Goal: Task Accomplishment & Management: Use online tool/utility

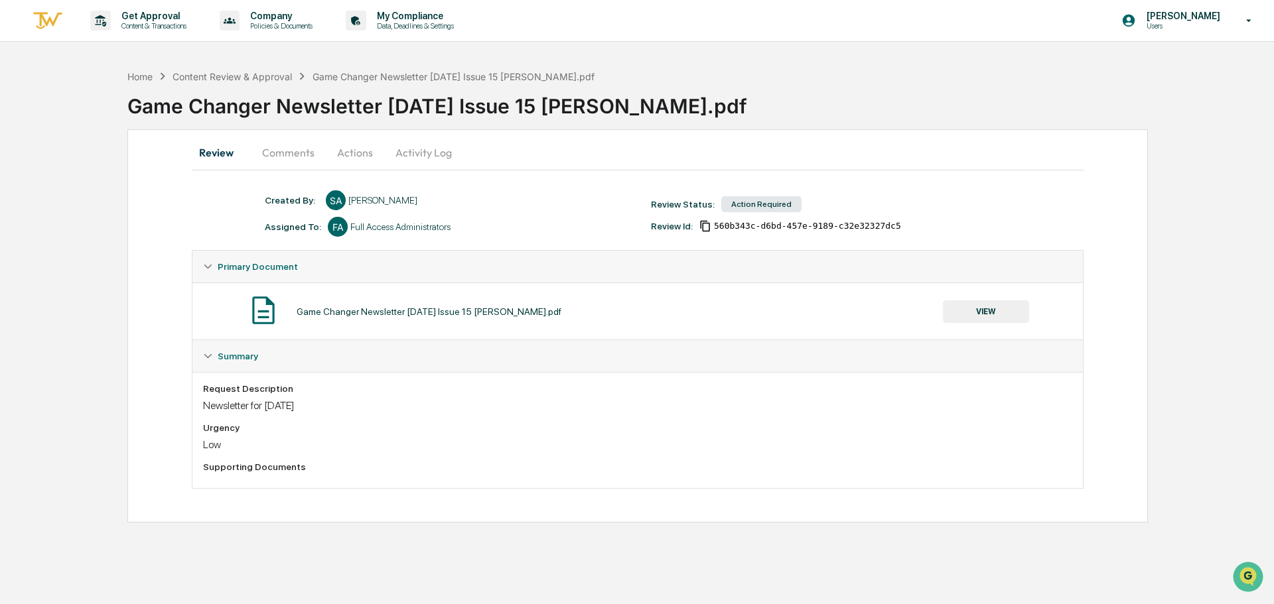
click at [980, 314] on button "VIEW" at bounding box center [986, 311] width 86 height 23
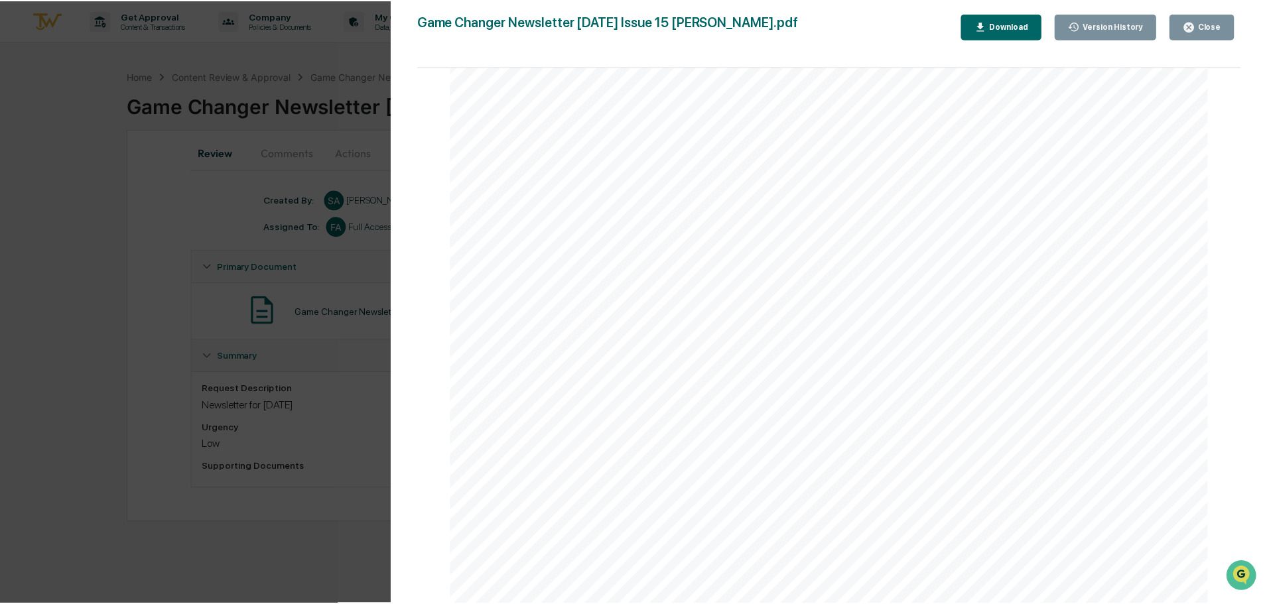
scroll to position [1725, 0]
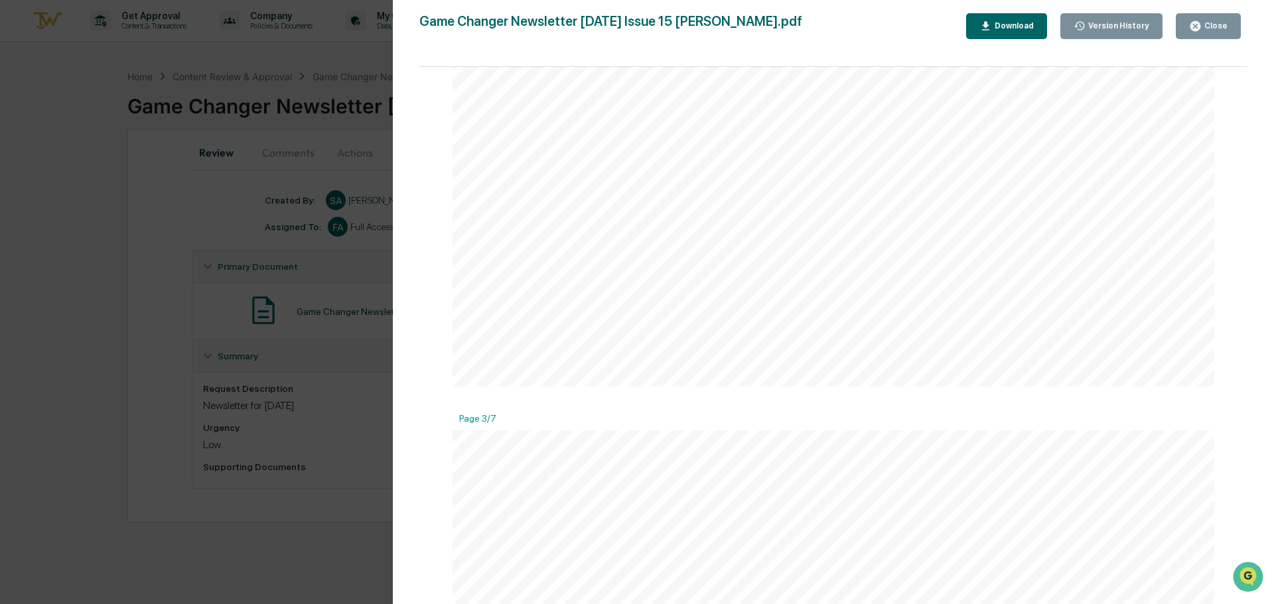
click at [1195, 30] on icon "button" at bounding box center [1195, 26] width 10 height 10
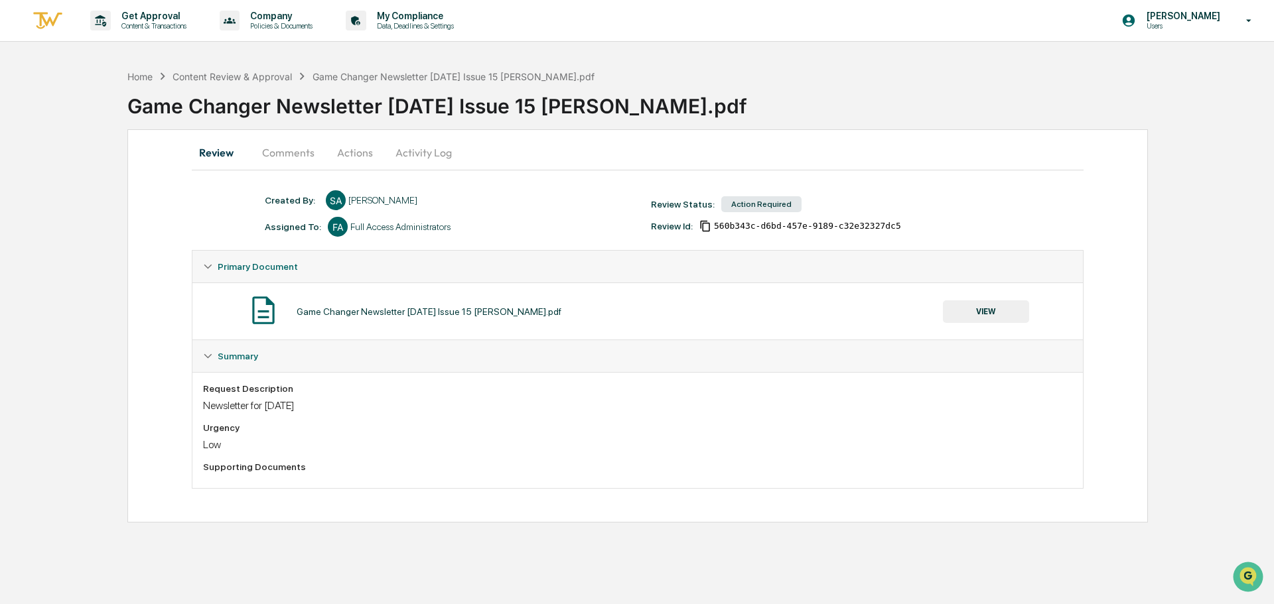
click at [276, 153] on button "Comments" at bounding box center [288, 153] width 74 height 32
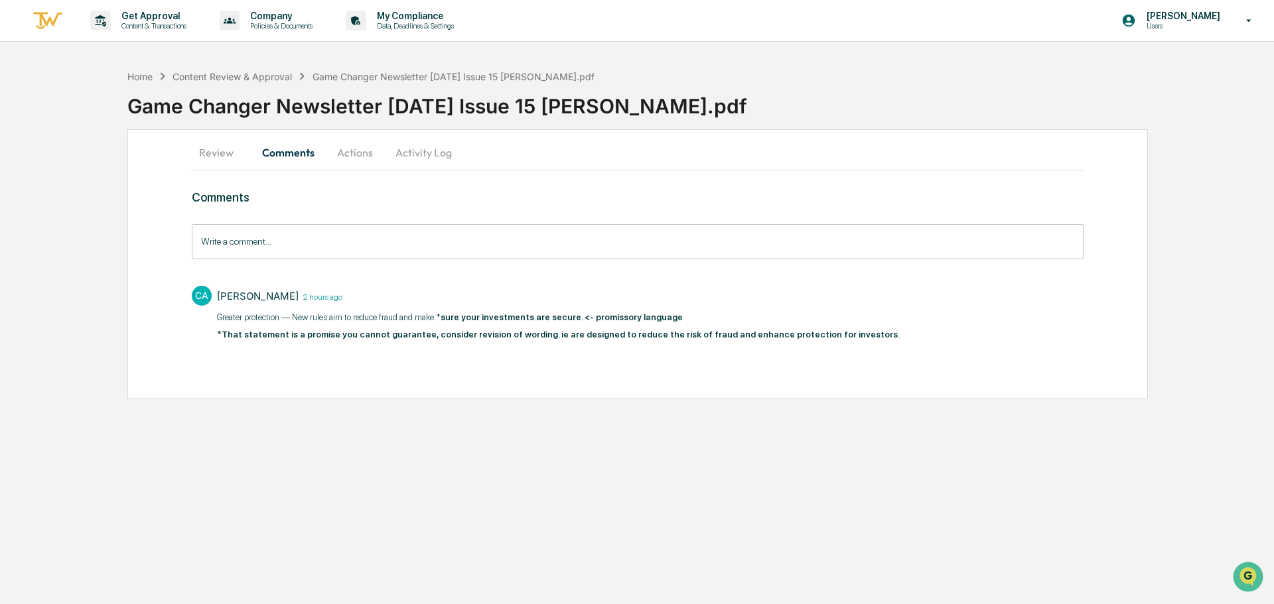
click at [344, 160] on button "Actions" at bounding box center [355, 153] width 60 height 32
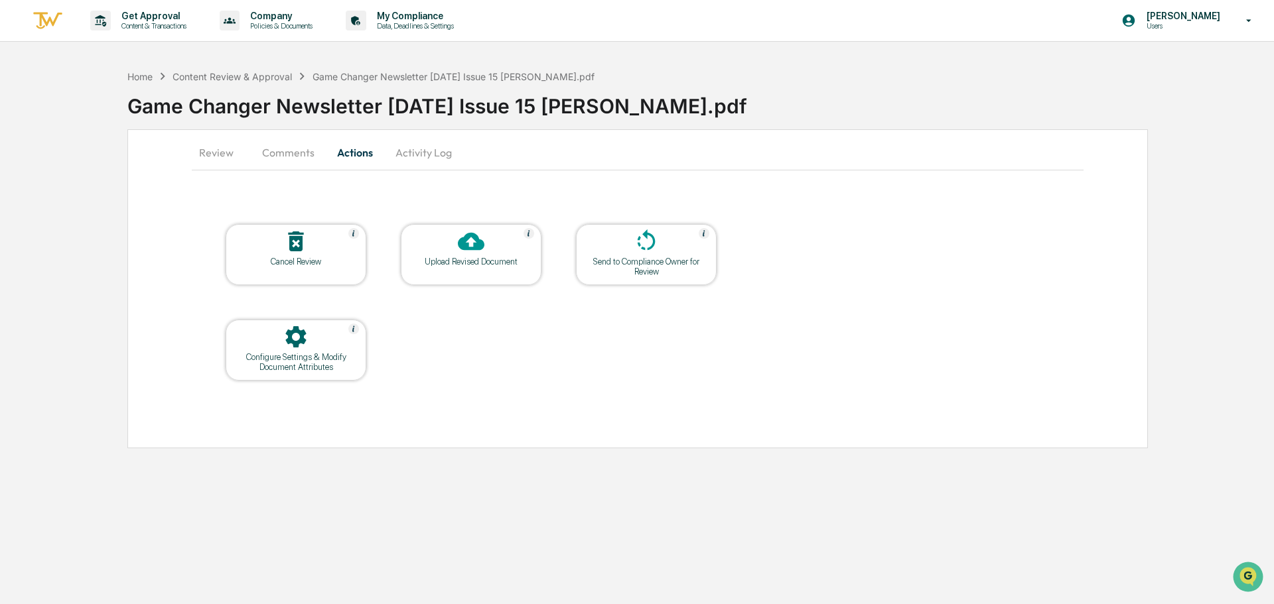
click at [471, 248] on icon at bounding box center [471, 242] width 27 height 18
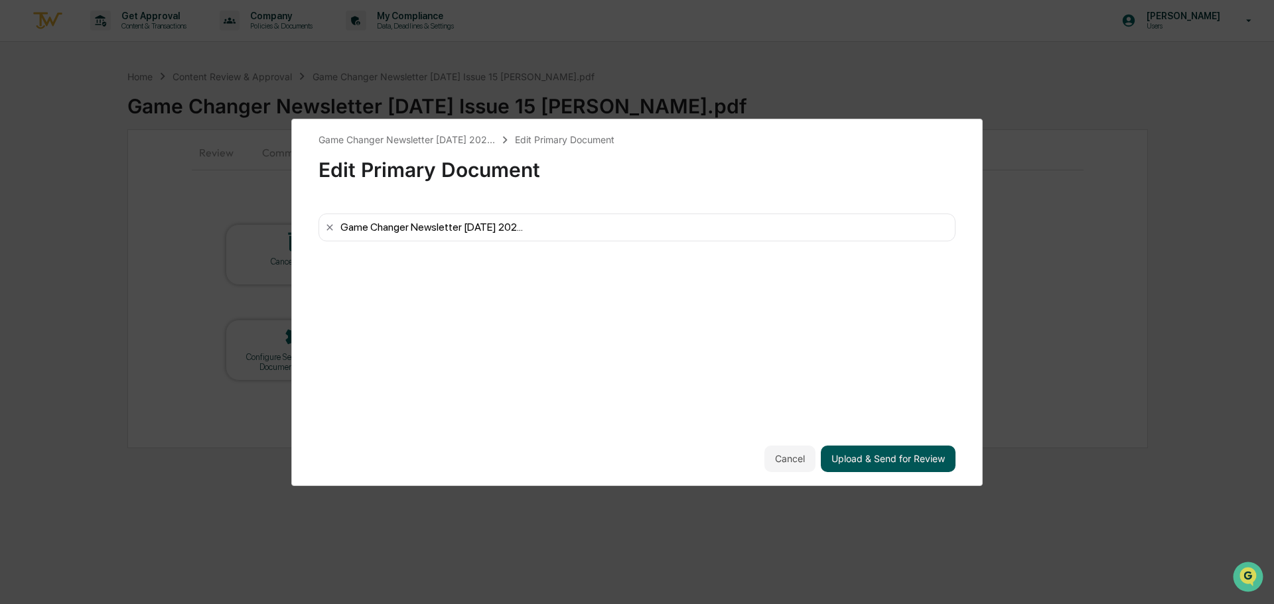
click at [901, 454] on button "Upload & Send for Review" at bounding box center [887, 459] width 135 height 27
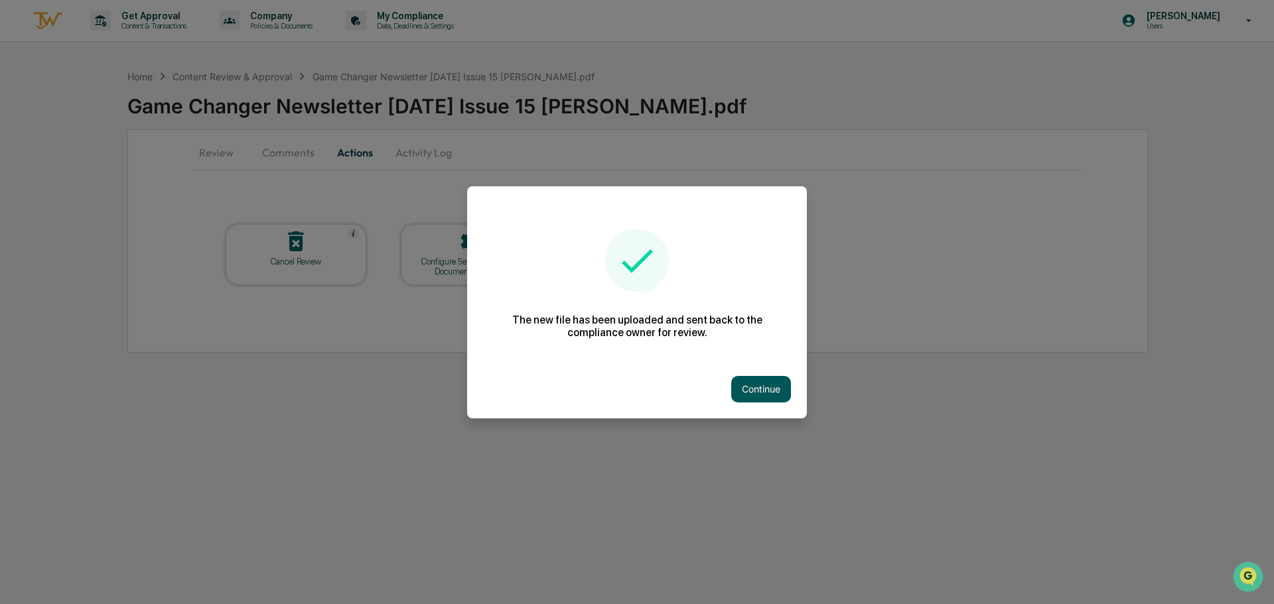
click at [752, 402] on button "Continue" at bounding box center [761, 389] width 60 height 27
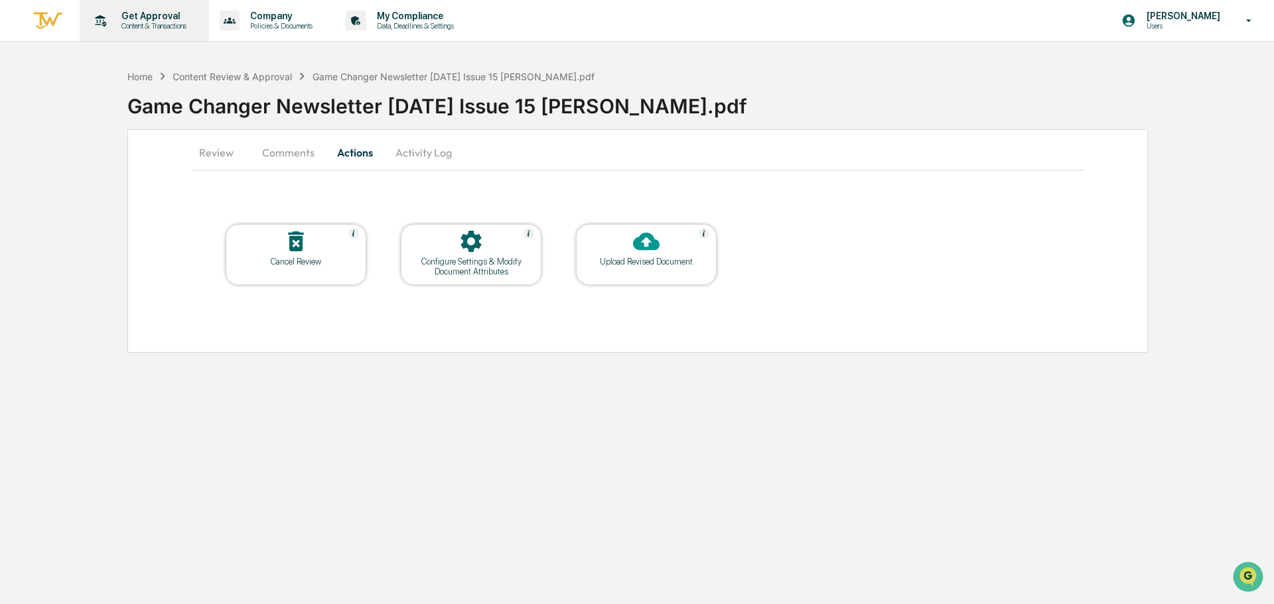
click at [171, 24] on p "Content & Transactions" at bounding box center [152, 25] width 82 height 9
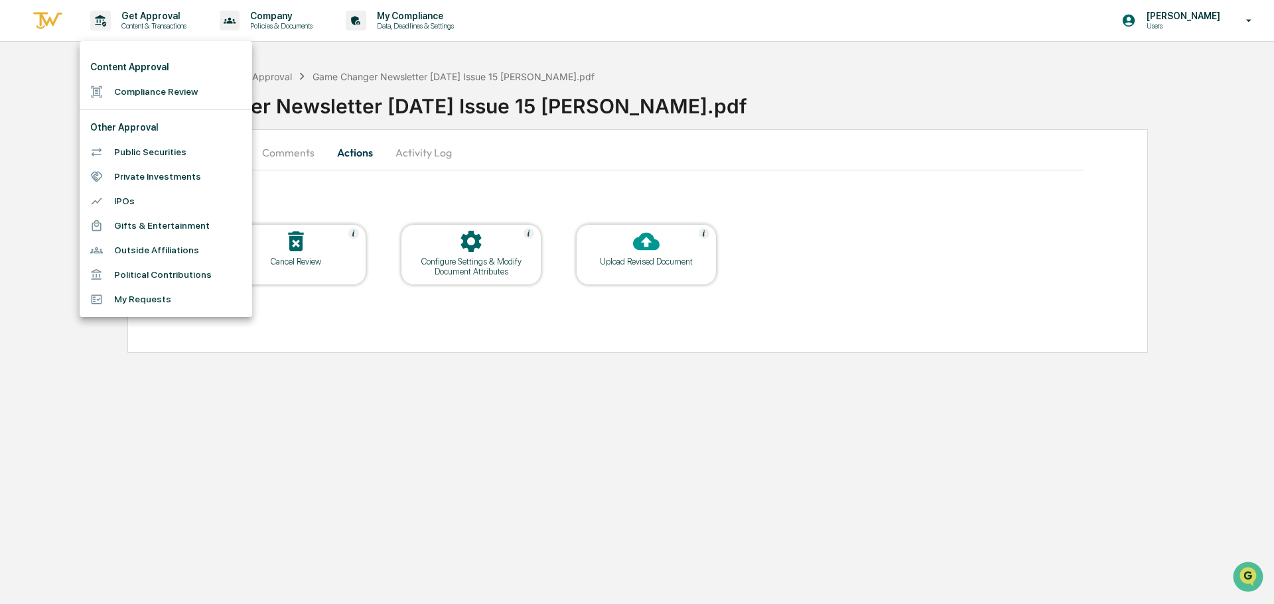
click at [339, 55] on div at bounding box center [637, 302] width 1274 height 604
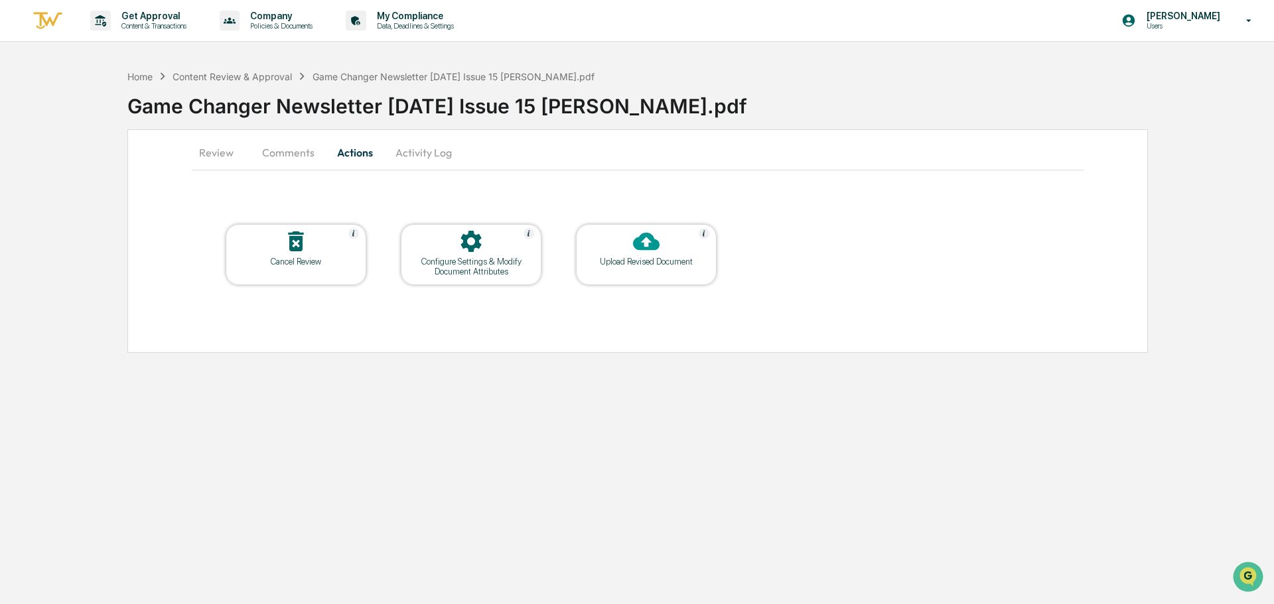
click at [398, 25] on p "Data, Deadlines & Settings" at bounding box center [413, 25] width 94 height 9
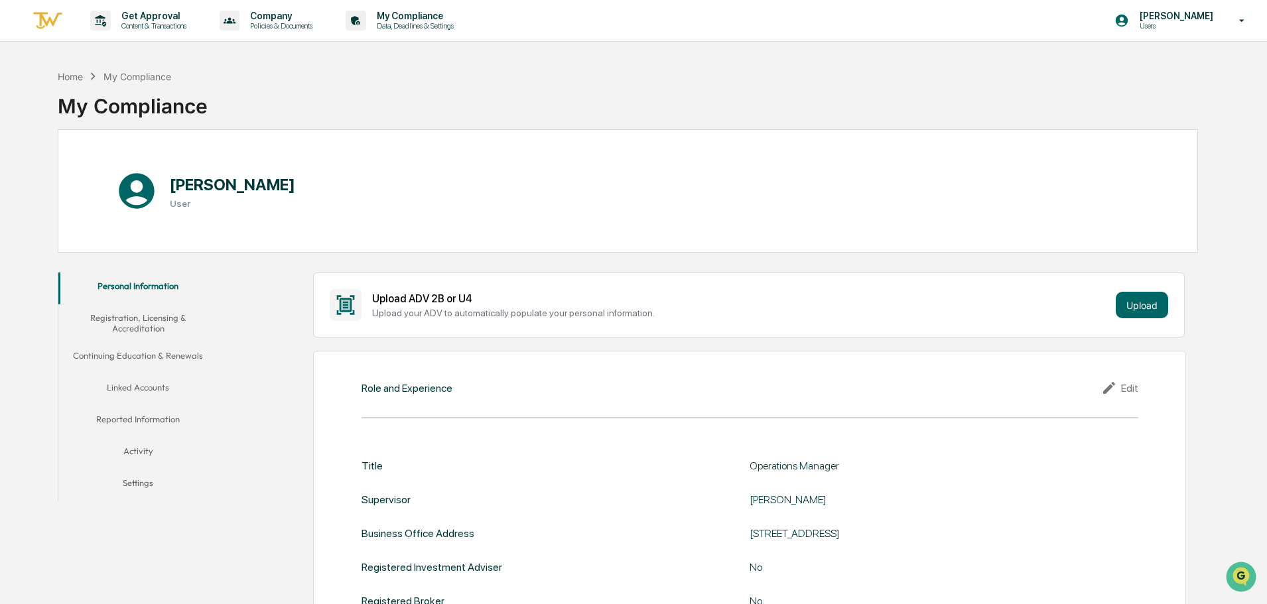
click at [45, 14] on img at bounding box center [48, 21] width 32 height 22
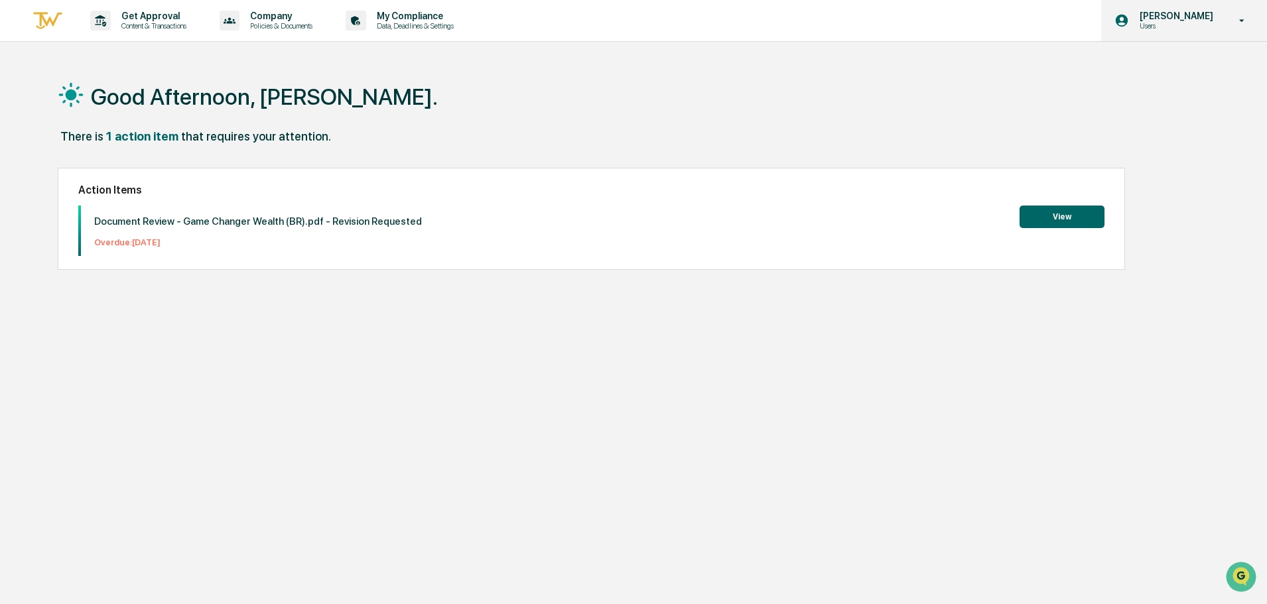
click at [1207, 20] on p "[PERSON_NAME]" at bounding box center [1174, 16] width 91 height 11
click at [1207, 20] on div at bounding box center [637, 302] width 1274 height 604
click at [140, 23] on p "Content & Transactions" at bounding box center [152, 25] width 82 height 9
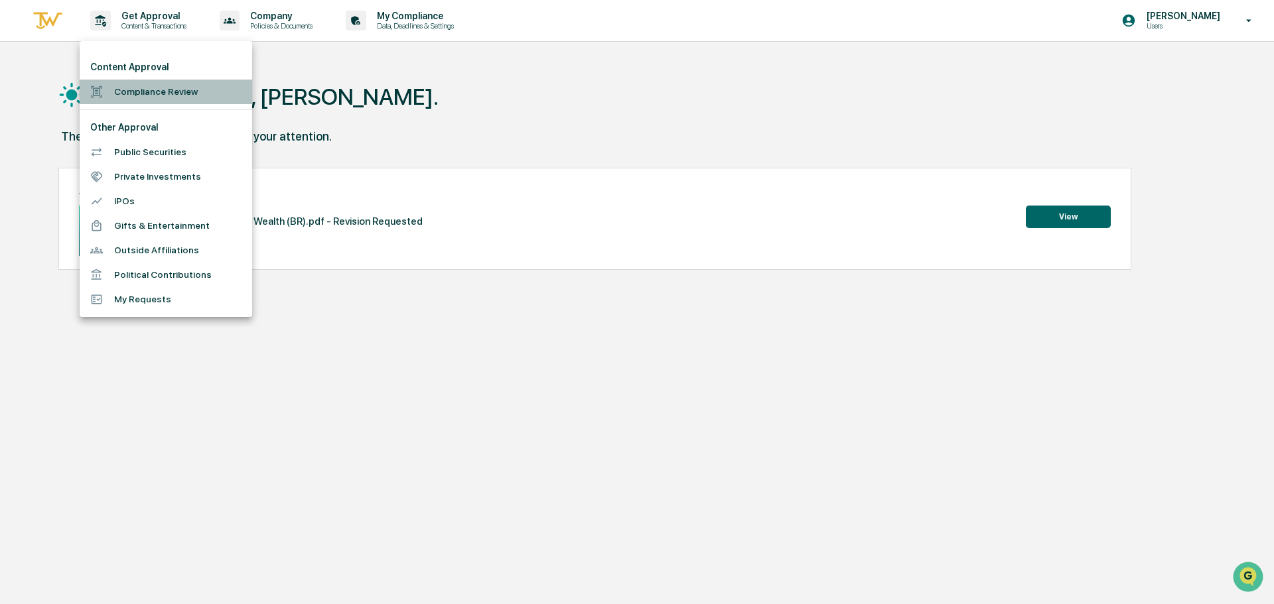
click at [186, 100] on li "Compliance Review" at bounding box center [166, 92] width 172 height 25
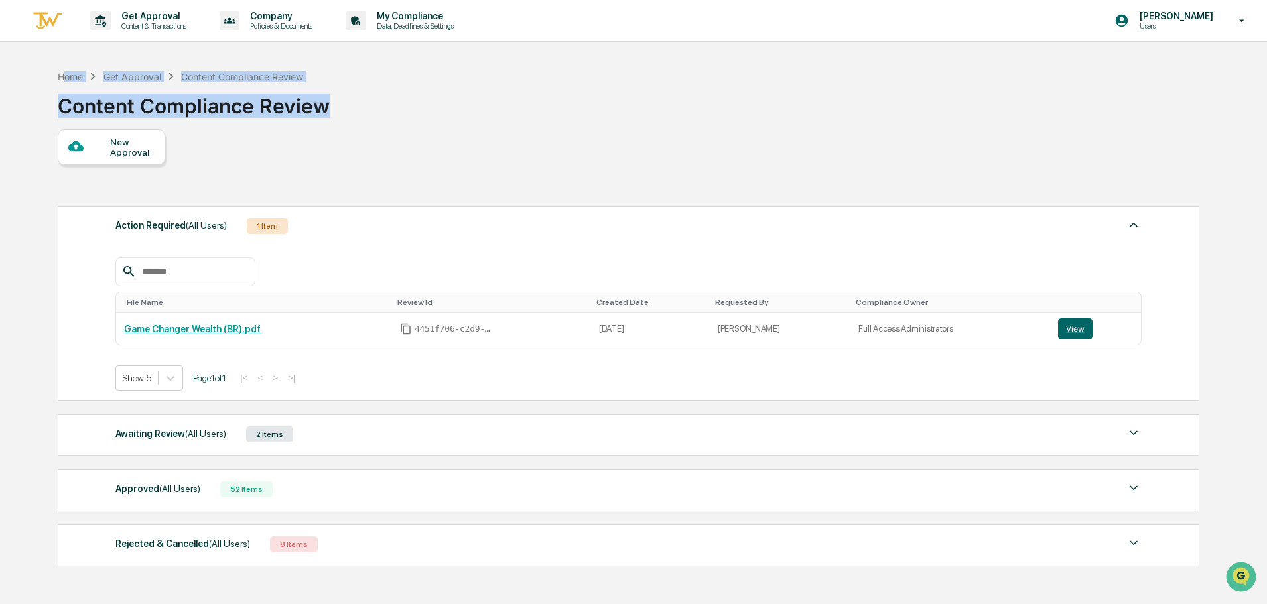
drag, startPoint x: 64, startPoint y: 73, endPoint x: 451, endPoint y: 97, distance: 388.1
click at [451, 97] on div "Home Get Approval Content Compliance Review Content Compliance Review" at bounding box center [628, 96] width 1140 height 66
click at [452, 104] on div "Home Get Approval Content Compliance Review Content Compliance Review" at bounding box center [628, 96] width 1140 height 66
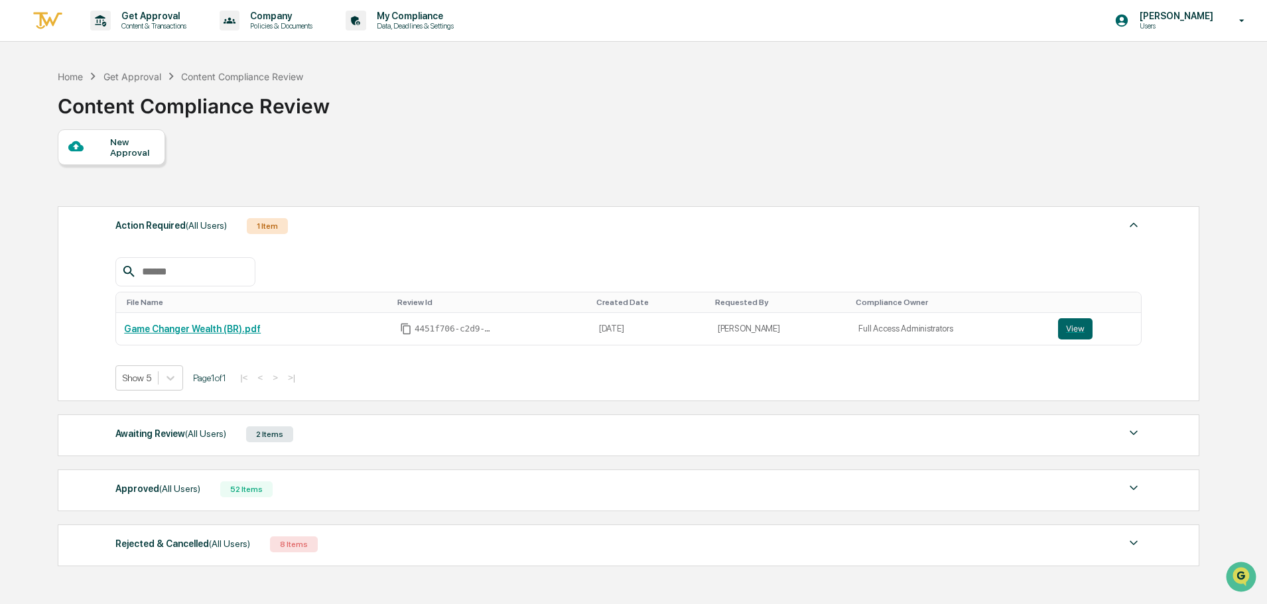
click at [200, 490] on div "Approved (All Users) 52 Items" at bounding box center [628, 489] width 1026 height 19
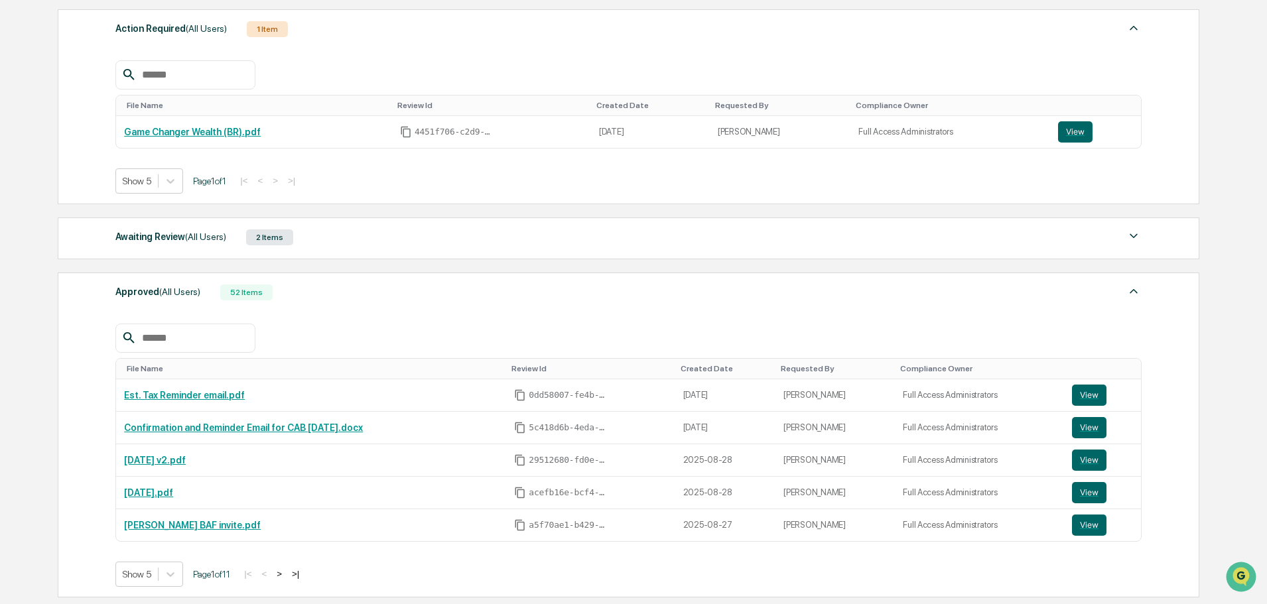
scroll to position [199, 0]
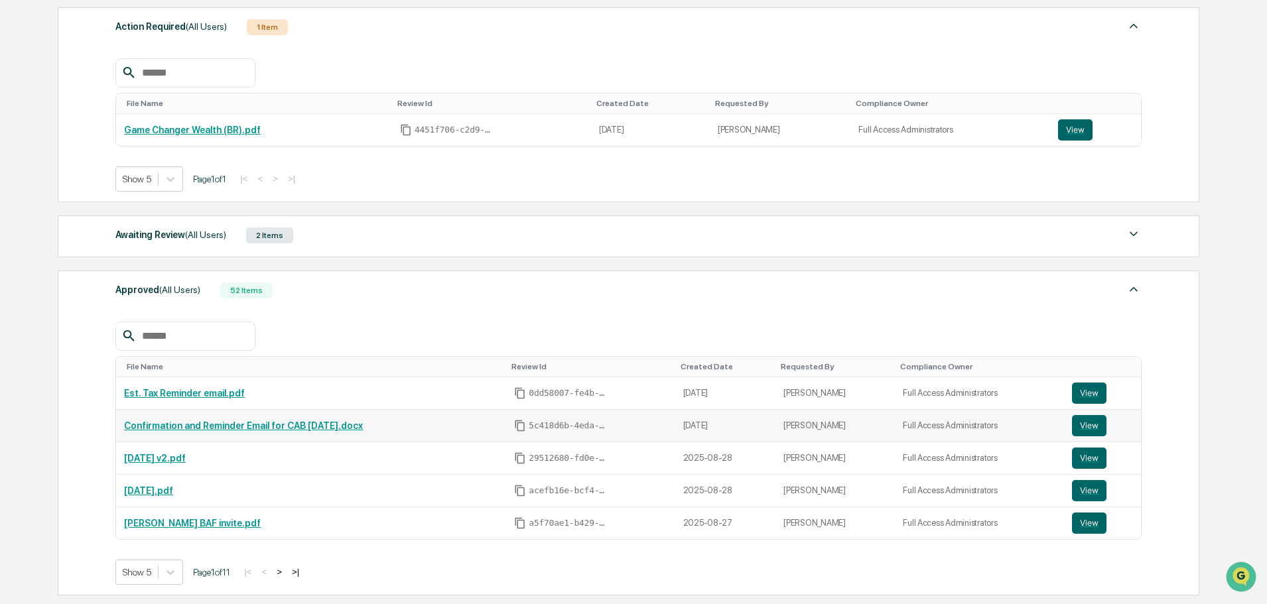
click at [241, 421] on link "Confirmation and Reminder Email for CAB [DATE].docx" at bounding box center [243, 426] width 239 height 11
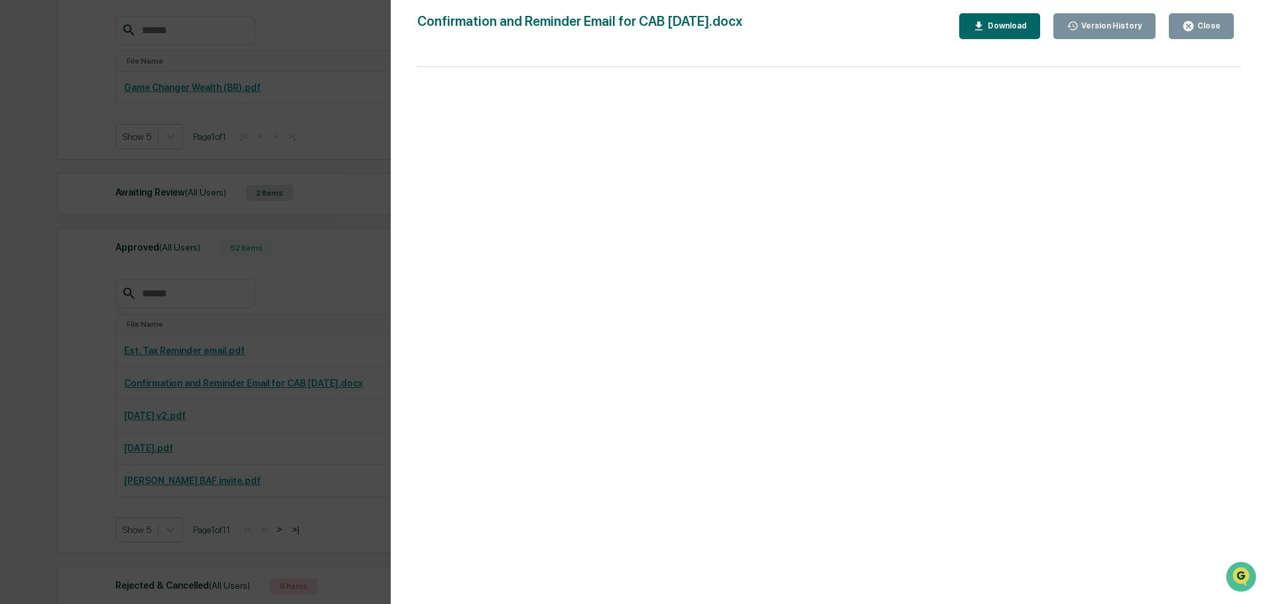
scroll to position [265, 0]
